Goal: Task Accomplishment & Management: Complete application form

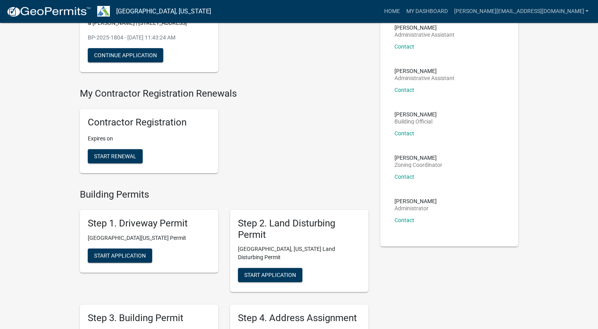
scroll to position [119, 0]
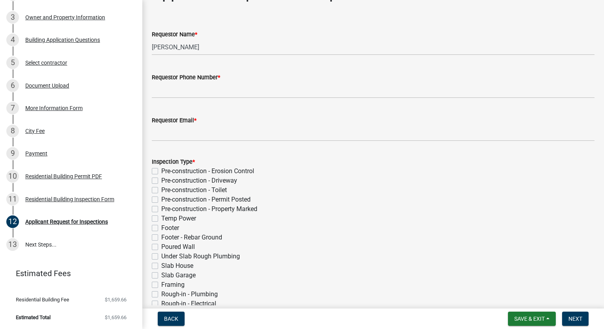
scroll to position [40, 0]
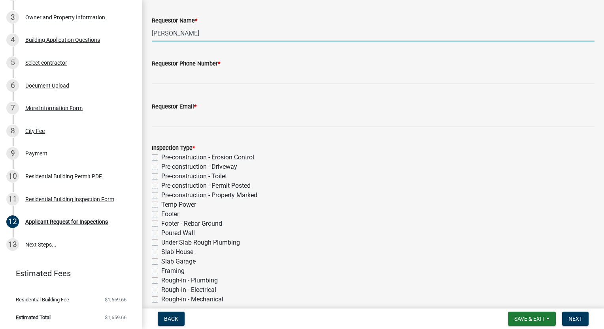
click at [216, 34] on input "[PERSON_NAME]" at bounding box center [373, 33] width 442 height 16
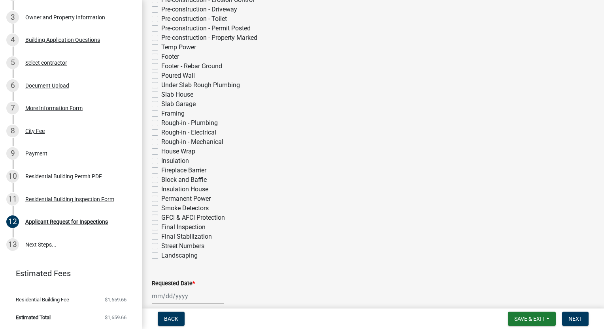
scroll to position [198, 0]
click at [57, 195] on div "11 Residential Building Inspection Form" at bounding box center [67, 199] width 123 height 13
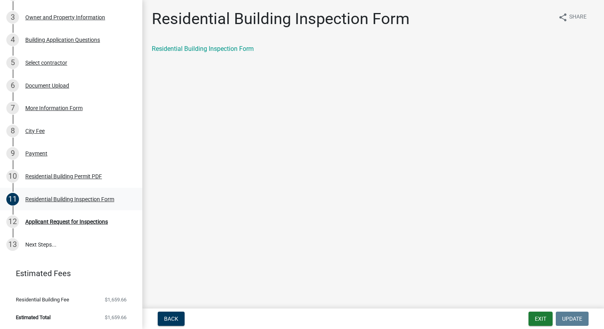
click at [46, 202] on div "Residential Building Inspection Form" at bounding box center [69, 200] width 89 height 6
click at [46, 200] on div "Residential Building Inspection Form" at bounding box center [69, 200] width 89 height 6
click at [52, 224] on div "Applicant Request for Inspections" at bounding box center [66, 222] width 83 height 6
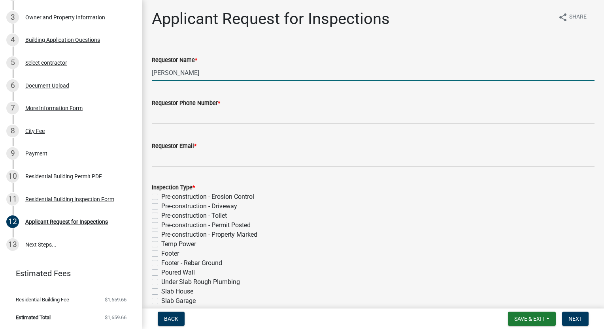
click at [216, 75] on input "[PERSON_NAME]" at bounding box center [373, 73] width 442 height 16
drag, startPoint x: 226, startPoint y: 73, endPoint x: 139, endPoint y: 75, distance: 86.5
click at [139, 75] on div "Residential Building Permit 2025-BLDR-132 View Summary Notes 1 Introduction 2 P…" at bounding box center [302, 164] width 604 height 329
type input "D"
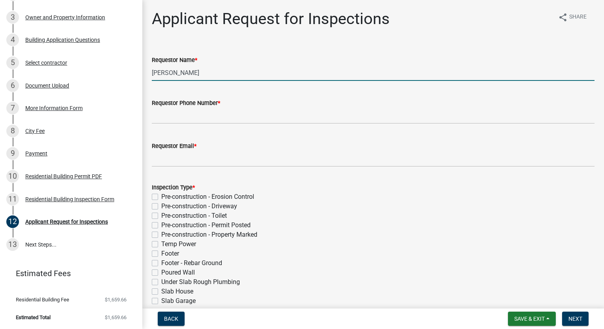
type input "[PERSON_NAME]"
type input "6787251221"
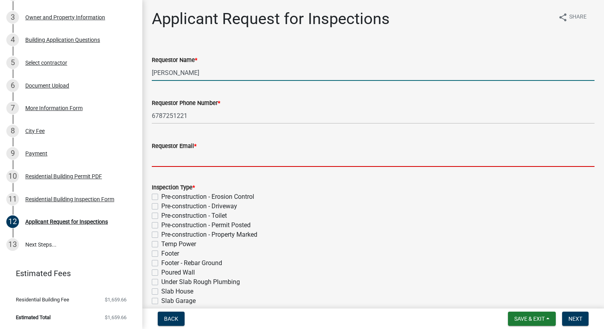
type input "[PERSON_NAME][EMAIL_ADDRESS][DOMAIN_NAME]"
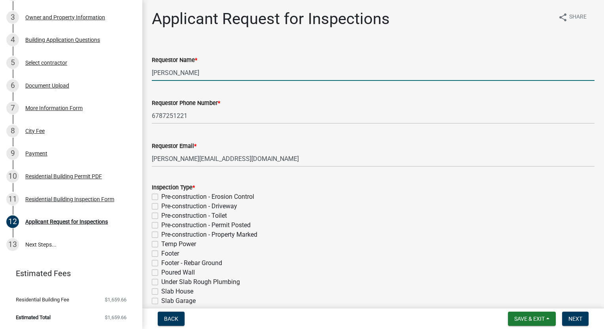
type input "[DATE]"
select select "8"
select select "2025"
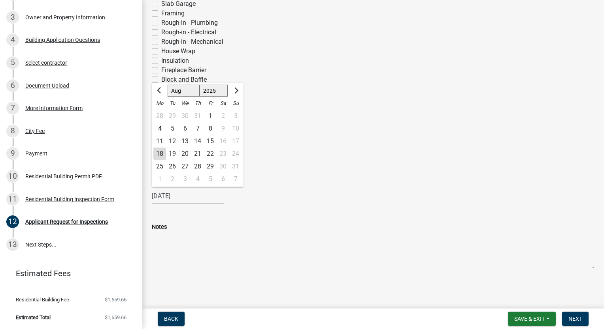
click at [170, 154] on div "19" at bounding box center [172, 154] width 13 height 13
type input "[DATE]"
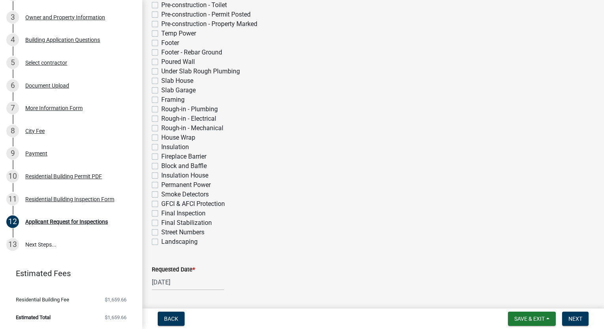
scroll to position [198, 0]
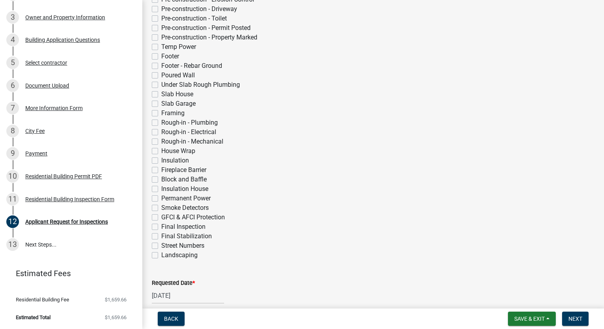
click at [161, 48] on label "Temp Power" at bounding box center [178, 46] width 35 height 9
click at [161, 47] on input "Temp Power" at bounding box center [163, 44] width 5 height 5
checkbox input "true"
checkbox input "false"
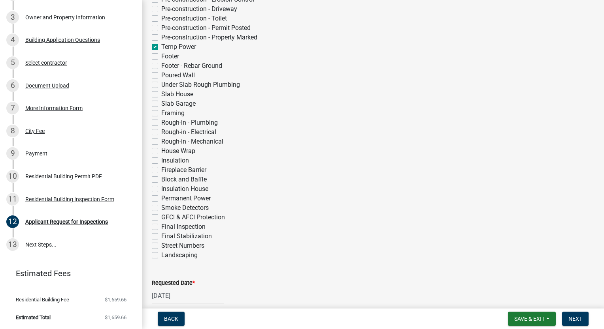
checkbox input "false"
checkbox input "true"
checkbox input "false"
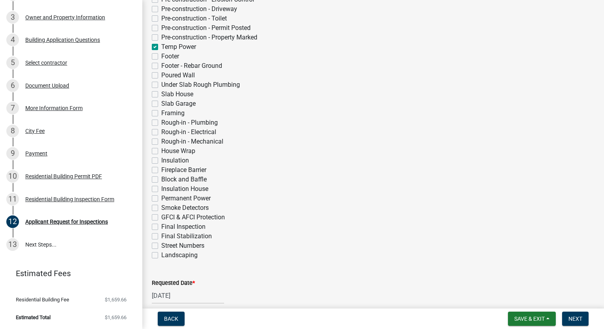
checkbox input "false"
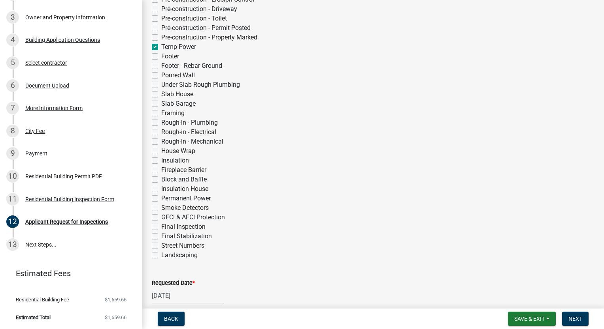
checkbox input "false"
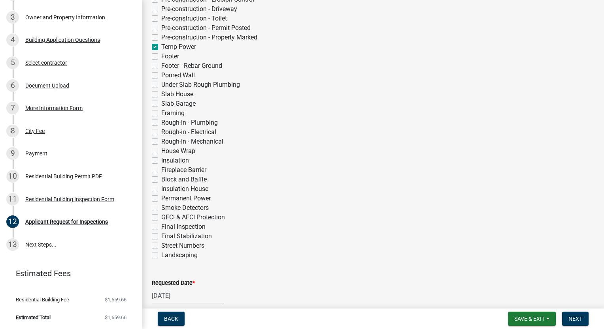
checkbox input "false"
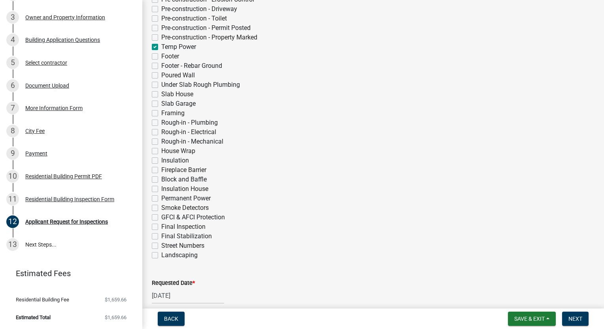
checkbox input "false"
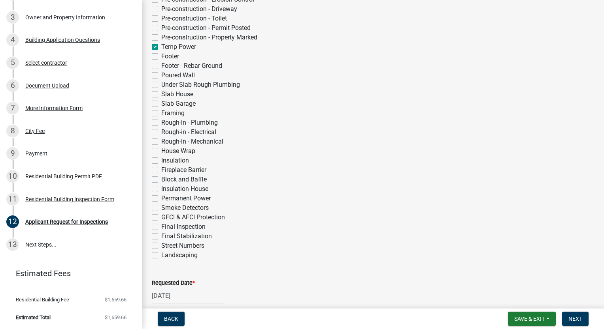
checkbox input "false"
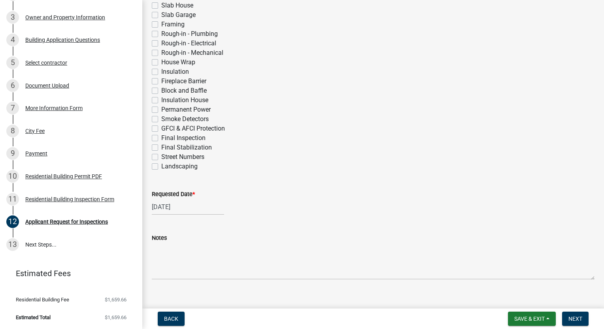
scroll to position [297, 0]
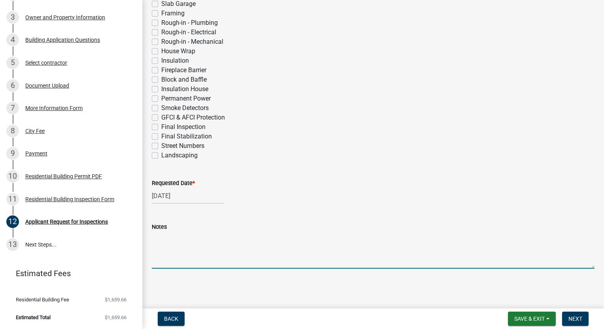
click at [163, 261] on textarea "Notes" at bounding box center [373, 250] width 442 height 37
type textarea "lockbox code 3445"
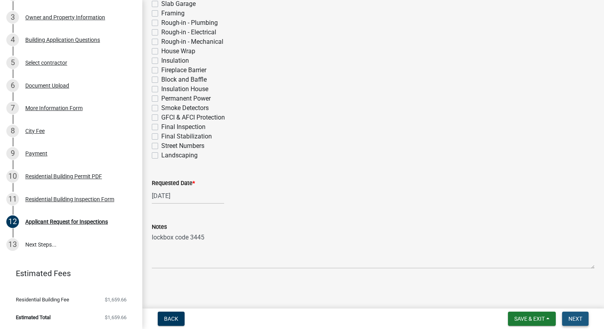
click at [572, 320] on span "Next" at bounding box center [575, 319] width 14 height 6
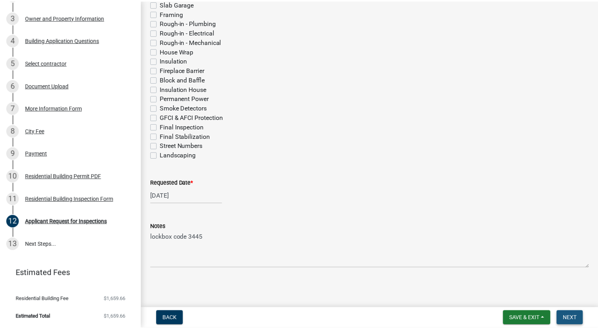
scroll to position [0, 0]
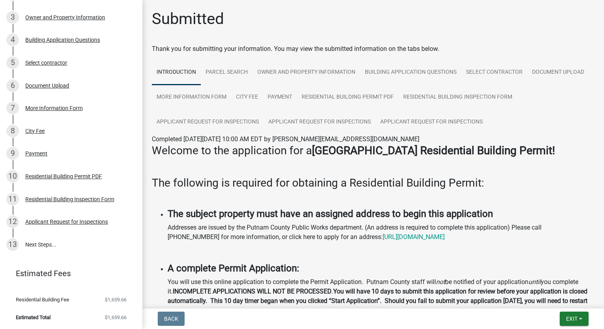
click at [548, 24] on div "Submitted" at bounding box center [373, 21] width 442 height 25
click at [571, 320] on span "Exit" at bounding box center [571, 319] width 11 height 6
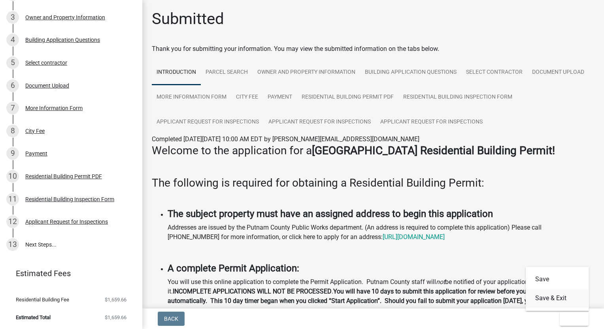
click at [567, 296] on button "Save & Exit" at bounding box center [556, 298] width 63 height 19
